Goal: Find specific page/section: Find specific page/section

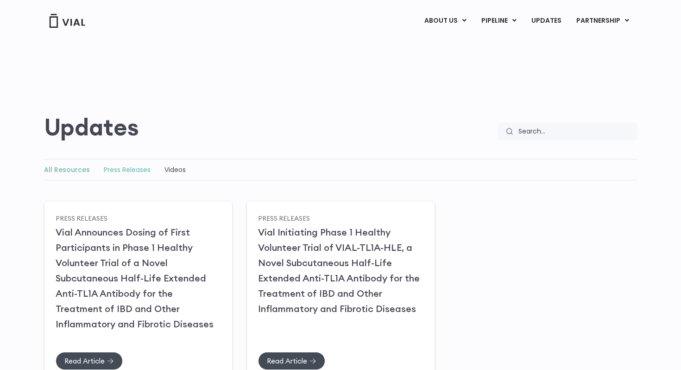
click at [126, 171] on link "Press Releases" at bounding box center [127, 169] width 47 height 9
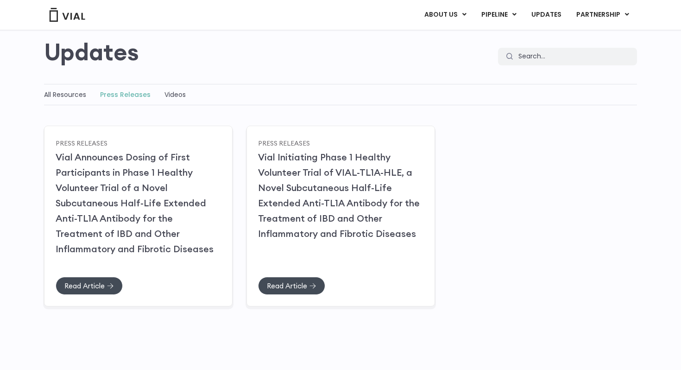
scroll to position [42, 0]
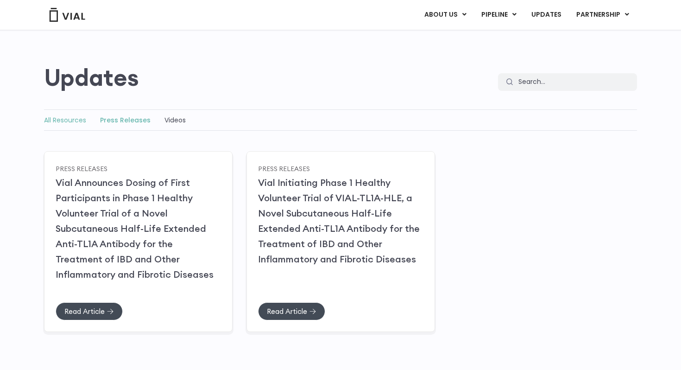
click at [64, 117] on link "All Resources" at bounding box center [65, 119] width 42 height 9
